Goal: Task Accomplishment & Management: Use online tool/utility

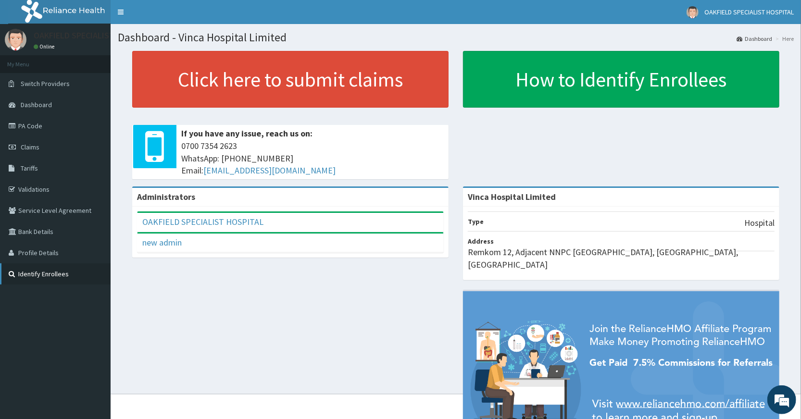
click at [57, 275] on link "Identify Enrollees" at bounding box center [55, 274] width 111 height 21
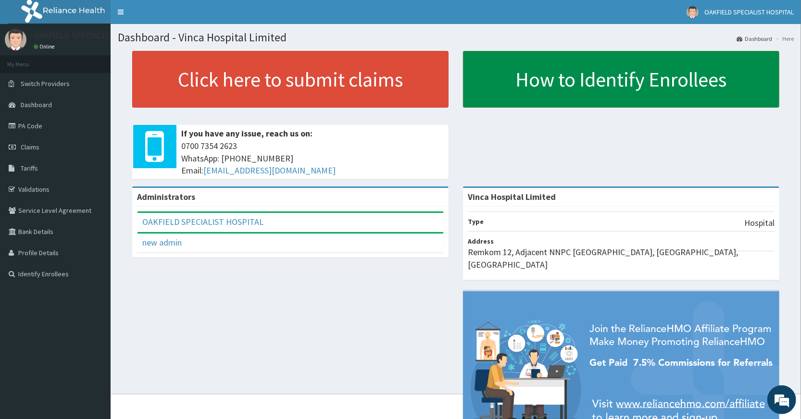
click at [664, 83] on link "How to Identify Enrollees" at bounding box center [621, 79] width 316 height 57
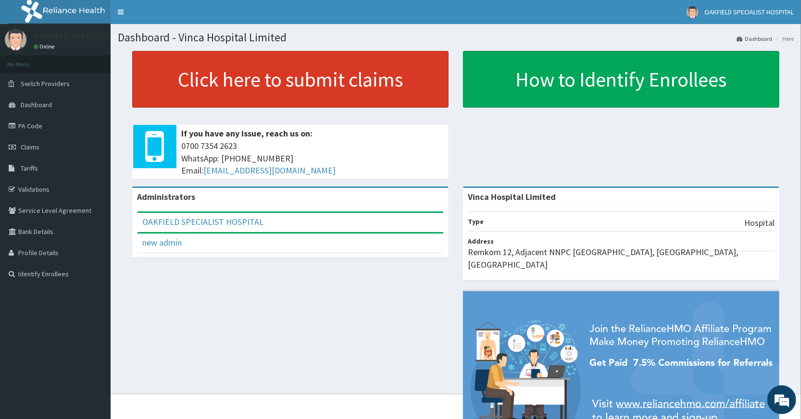
click at [313, 88] on link "Click here to submit claims" at bounding box center [290, 79] width 316 height 57
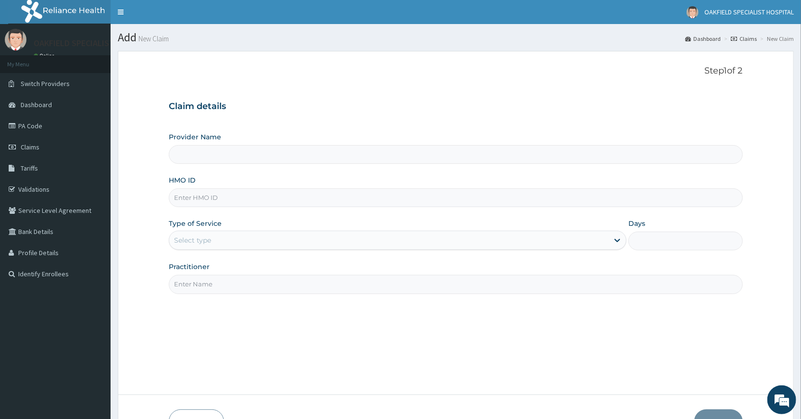
type input "Vinca Hospital Limited"
click at [38, 193] on link "Validations" at bounding box center [55, 189] width 111 height 21
